Goal: Task Accomplishment & Management: Manage account settings

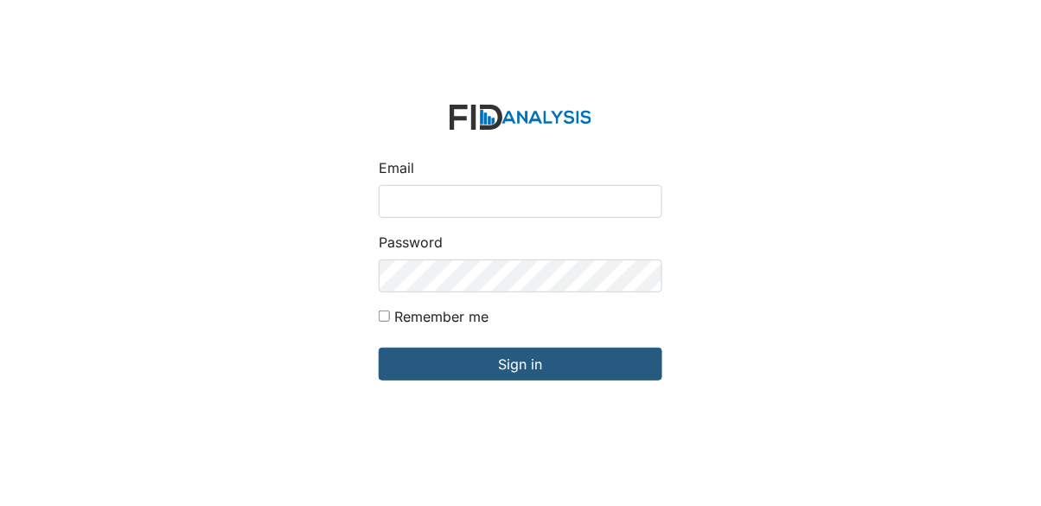
click at [144, 361] on div "Email Password Remember me Sign in" at bounding box center [520, 253] width 1041 height 506
click at [606, 343] on form "Email Password Remember me Sign in" at bounding box center [520, 253] width 311 height 324
click at [572, 343] on form "Email Password Remember me Sign in" at bounding box center [520, 253] width 311 height 324
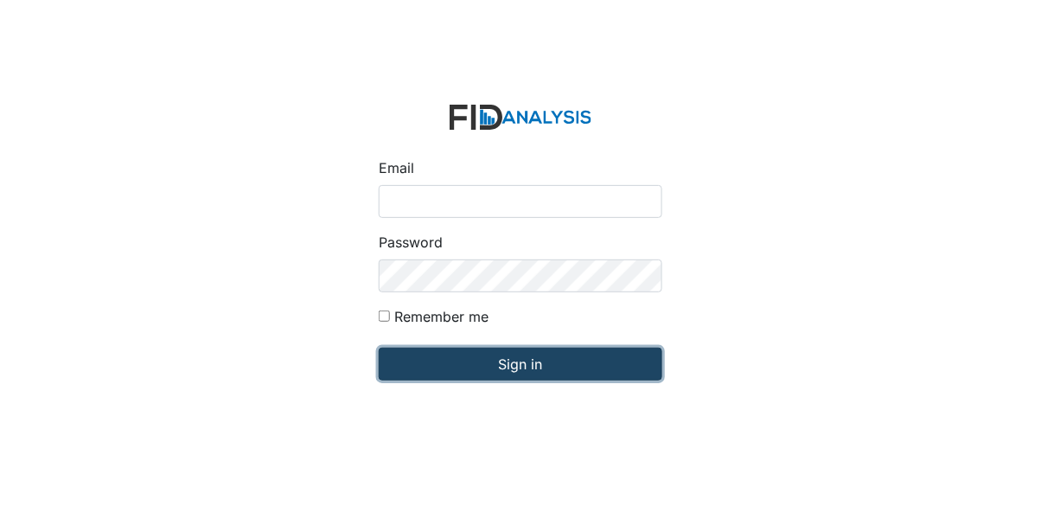
click at [532, 381] on input "Sign in" at bounding box center [521, 364] width 284 height 33
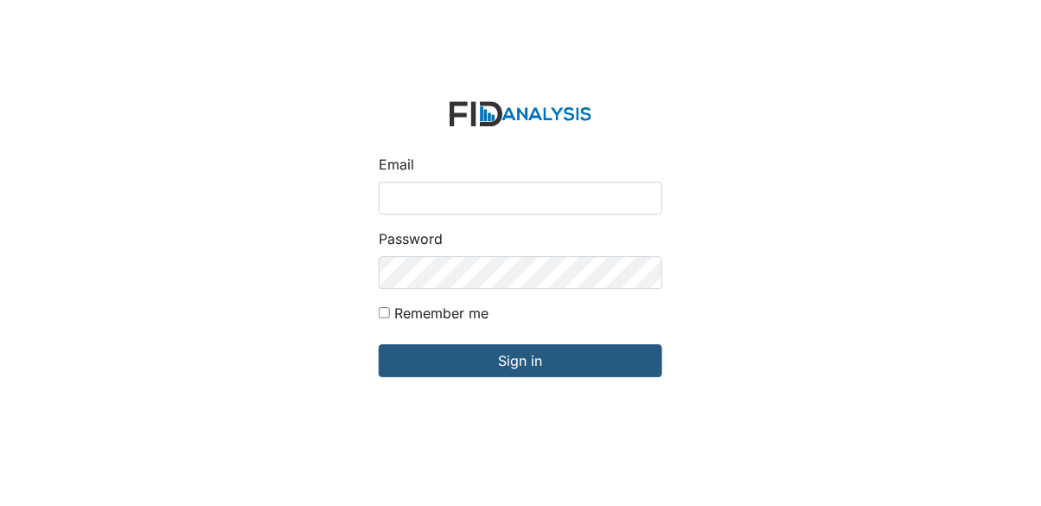
click at [215, 190] on div "Email Password Remember me Sign in" at bounding box center [520, 310] width 1041 height 506
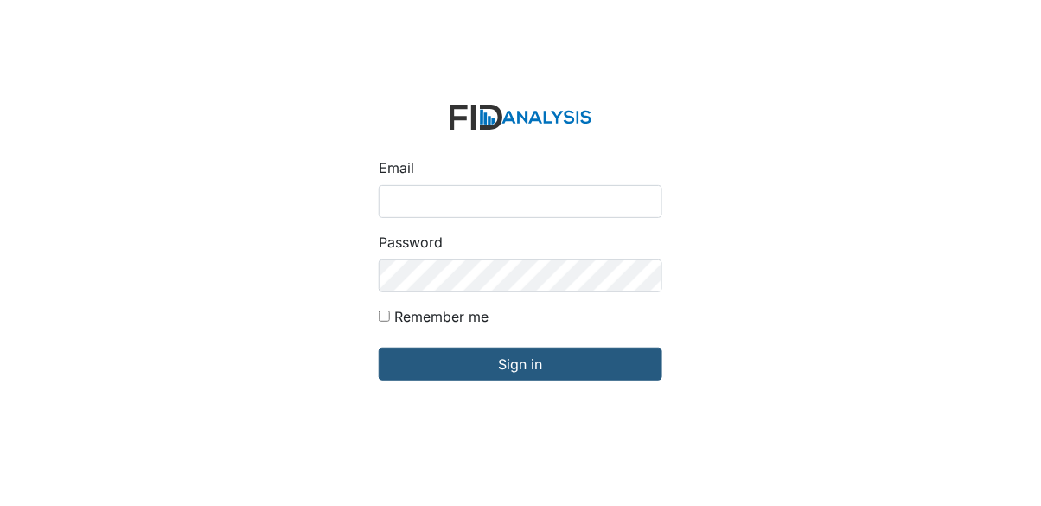
click at [192, 66] on div "Email Password Remember me Sign in" at bounding box center [520, 253] width 1041 height 506
click at [175, 56] on div "Email Password Remember me Sign in" at bounding box center [520, 253] width 1041 height 506
click at [153, 86] on div "Email Password Remember me Sign in" at bounding box center [520, 253] width 1041 height 506
click at [28, 249] on div "Email Password Remember me Sign in" at bounding box center [520, 253] width 1041 height 506
click at [669, 47] on div "Email Password Remember me Sign in" at bounding box center [520, 253] width 1041 height 506
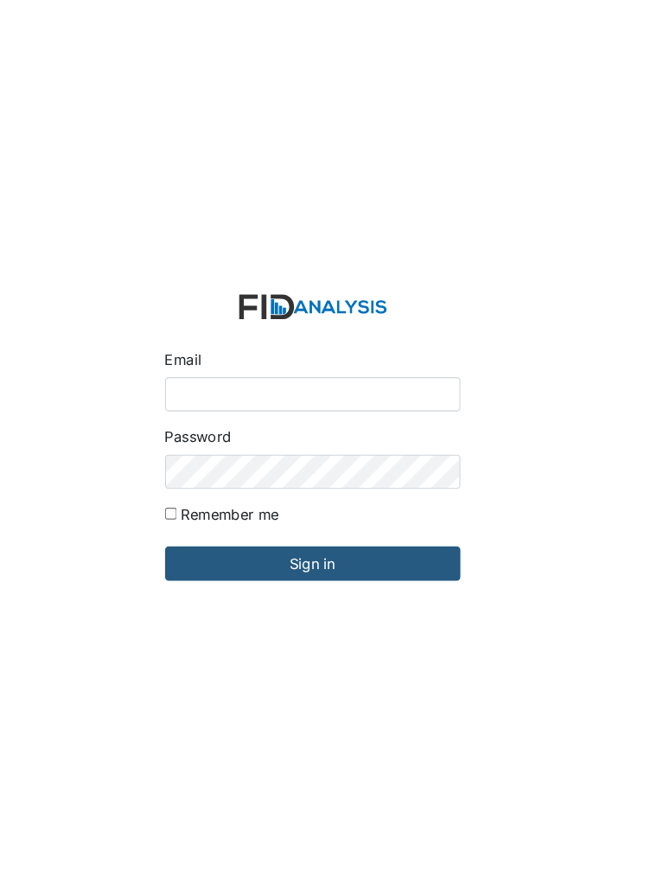
click at [81, 545] on div "Email Password Remember me Sign in" at bounding box center [325, 448] width 651 height 896
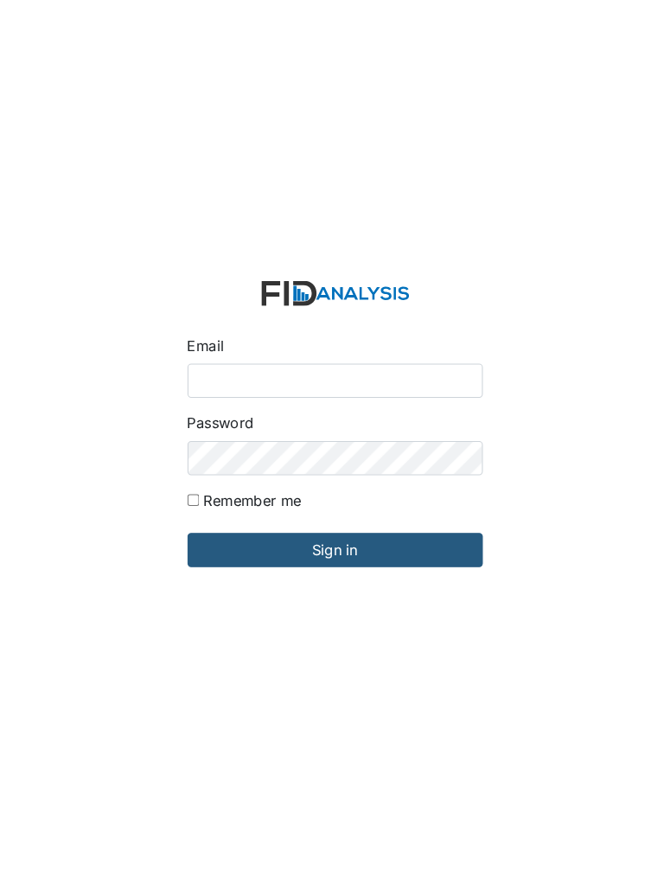
click at [285, 41] on div "Email Password Remember me Sign in" at bounding box center [325, 448] width 651 height 896
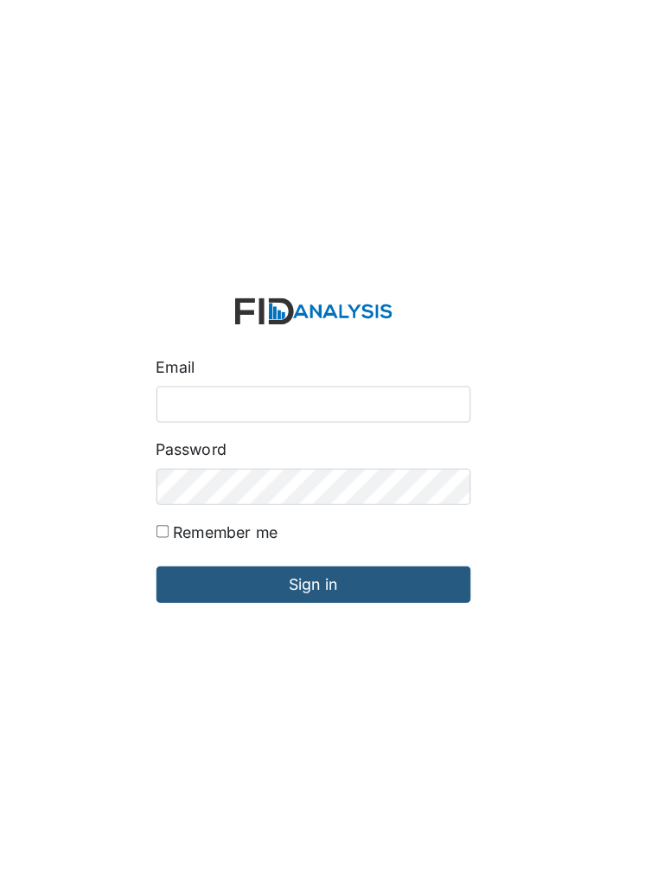
click at [432, 127] on div "Email Password Remember me Sign in" at bounding box center [325, 448] width 651 height 896
click at [386, 191] on div "Email Password Remember me Sign in" at bounding box center [325, 448] width 651 height 896
click at [376, 241] on div "Email Password Remember me Sign in" at bounding box center [325, 448] width 651 height 896
click at [362, 256] on div "Email Password Remember me Sign in" at bounding box center [325, 448] width 651 height 896
click at [339, 282] on div "Email Password Remember me Sign in" at bounding box center [325, 448] width 651 height 896
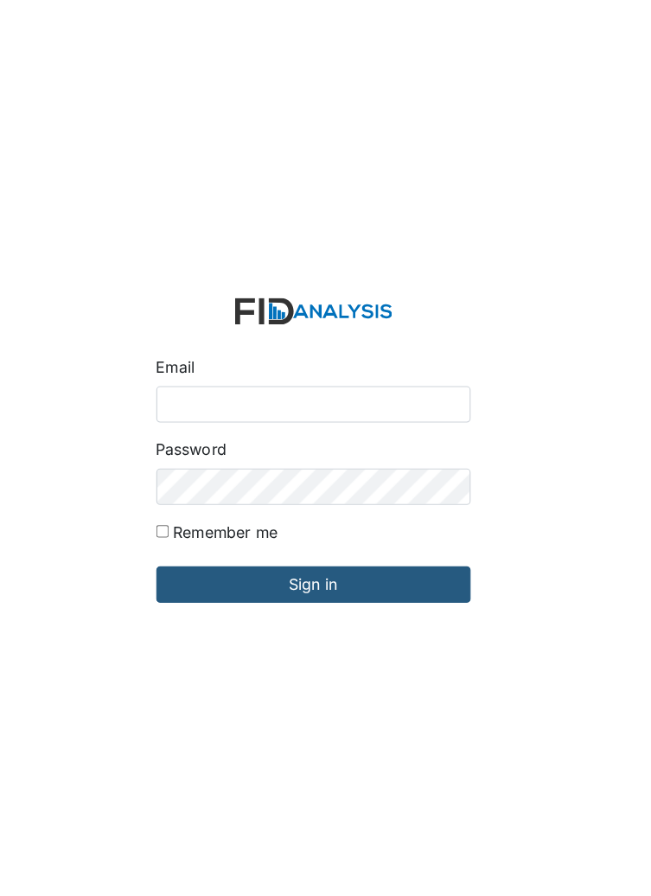
click at [293, 397] on div "Email" at bounding box center [326, 382] width 284 height 61
click at [343, 88] on div "Email Password Remember me Sign in" at bounding box center [325, 448] width 651 height 896
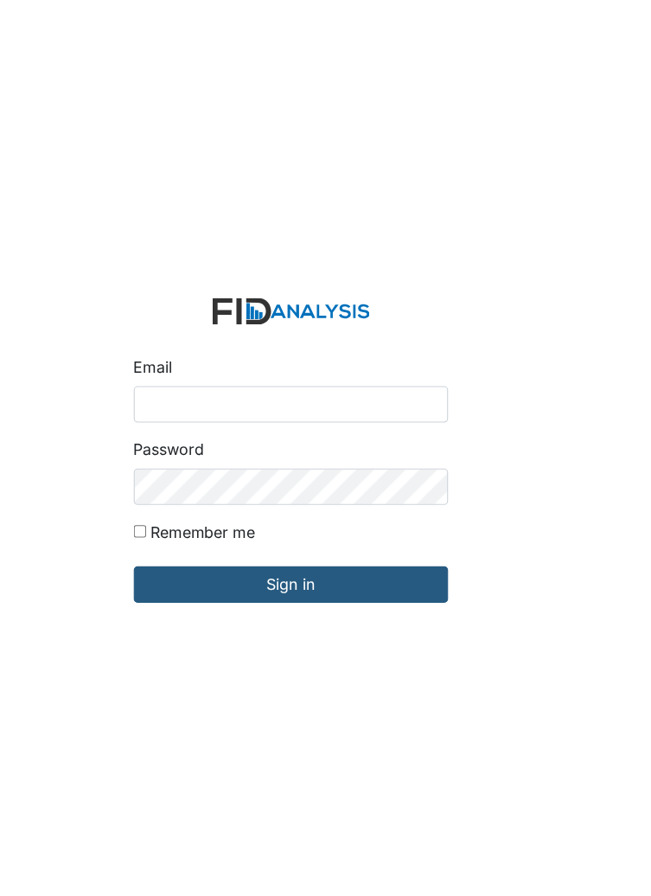
click at [469, 226] on div "Email Password Remember me Sign in" at bounding box center [325, 448] width 651 height 896
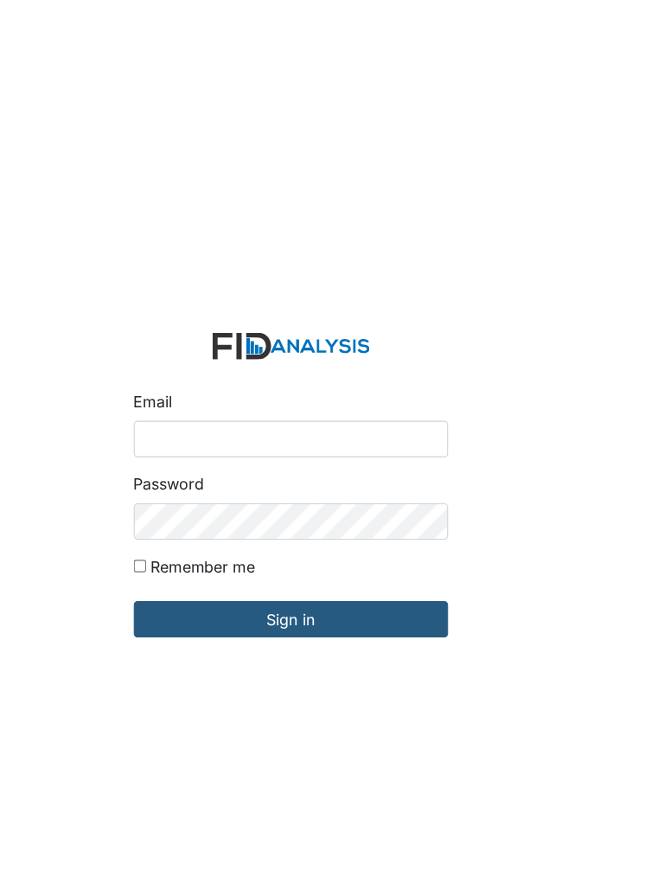
click at [447, 100] on div "Email Password Remember me Sign in" at bounding box center [325, 448] width 651 height 896
click at [413, 132] on div "Email Password Remember me Sign in" at bounding box center [325, 448] width 651 height 896
click at [131, 10] on div "Email Password Remember me Sign in" at bounding box center [325, 448] width 651 height 896
